Goal: Information Seeking & Learning: Learn about a topic

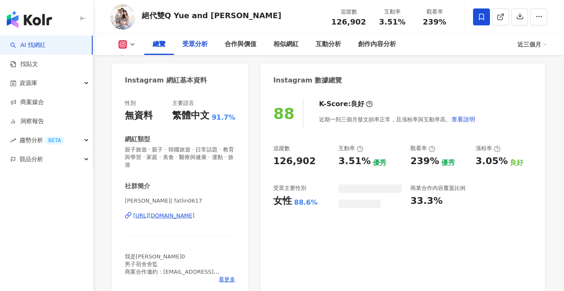
scroll to position [414, 0]
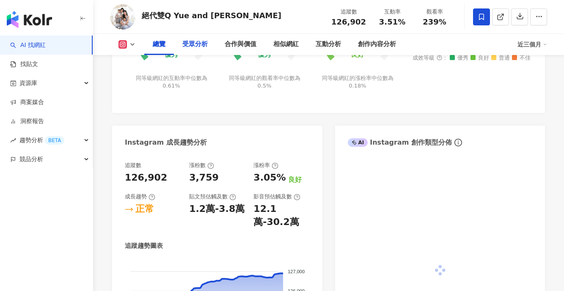
click at [198, 40] on div "受眾分析" at bounding box center [194, 44] width 25 height 10
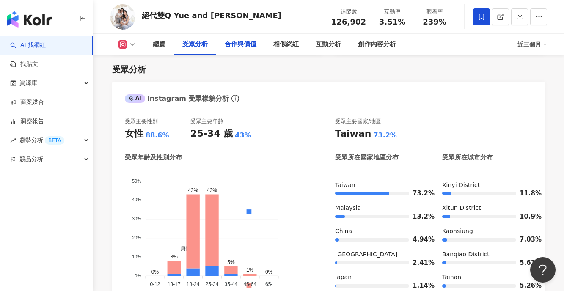
click at [251, 46] on div "合作與價值" at bounding box center [241, 44] width 32 height 10
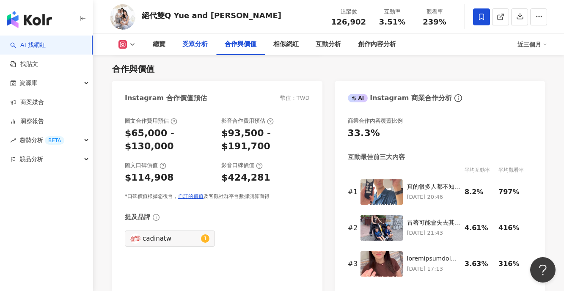
click at [204, 45] on div "受眾分析" at bounding box center [194, 44] width 25 height 10
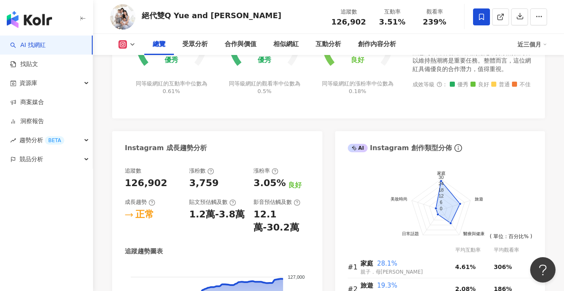
scroll to position [621, 0]
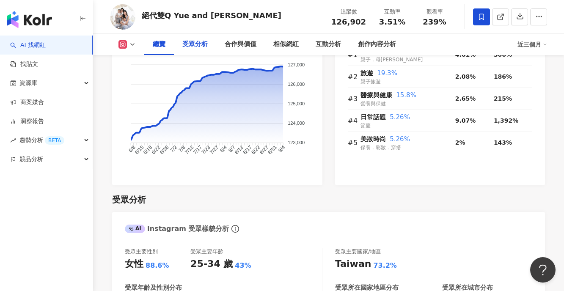
click at [199, 42] on div "受眾分析" at bounding box center [194, 44] width 25 height 10
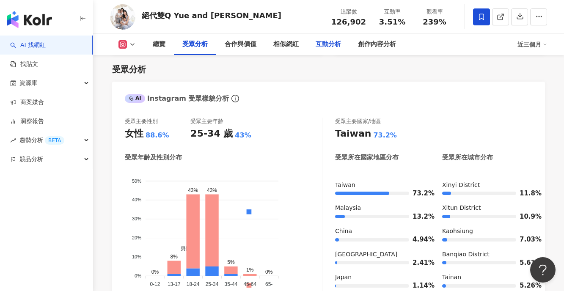
click at [330, 46] on div "互動分析" at bounding box center [328, 44] width 25 height 10
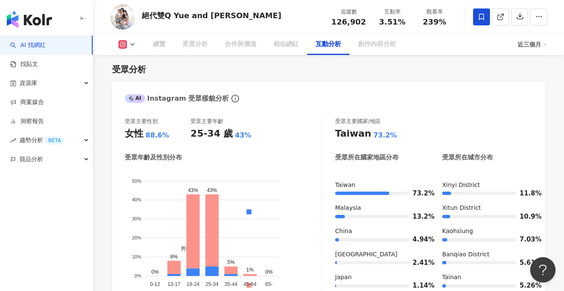
scroll to position [1700, 0]
